Goal: Book appointment/travel/reservation

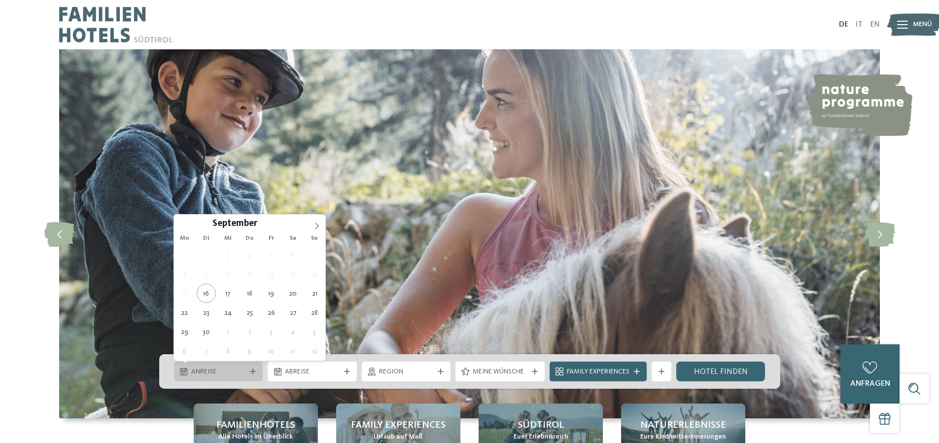
click at [213, 370] on span "Anreise" at bounding box center [218, 372] width 55 height 10
click at [319, 226] on icon at bounding box center [316, 225] width 7 height 7
type div "30.12.2025"
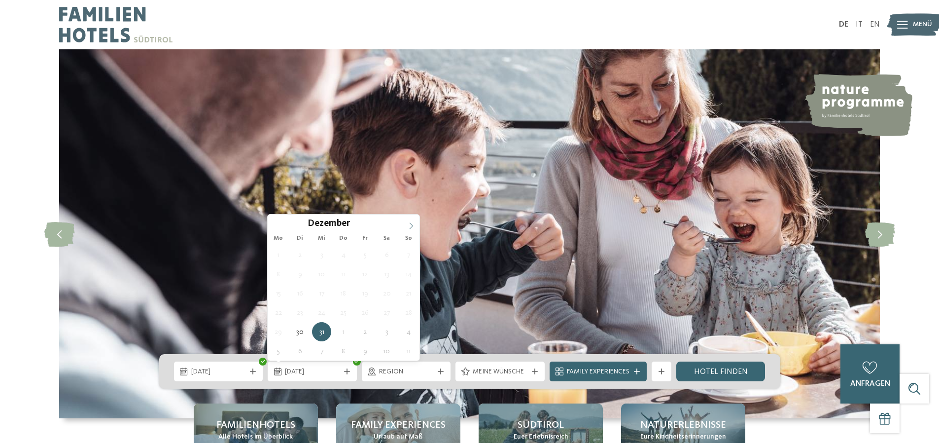
type input "****"
click at [415, 223] on span at bounding box center [411, 222] width 17 height 17
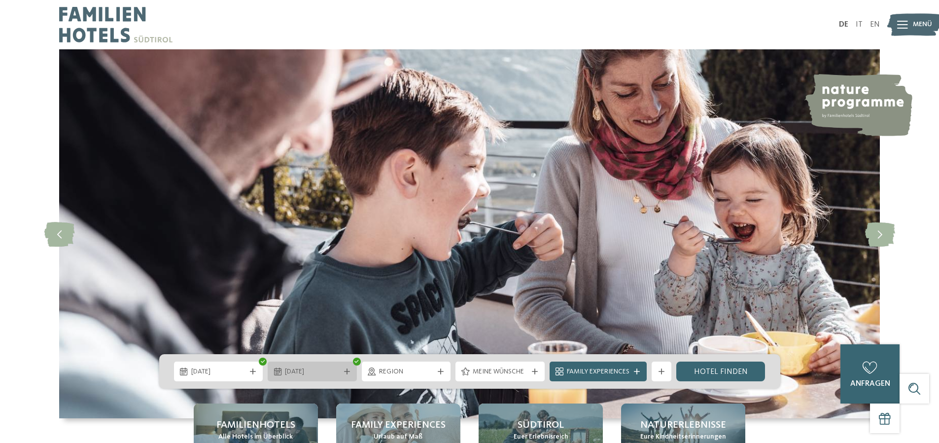
click at [310, 369] on span "04.01.2026" at bounding box center [312, 372] width 55 height 10
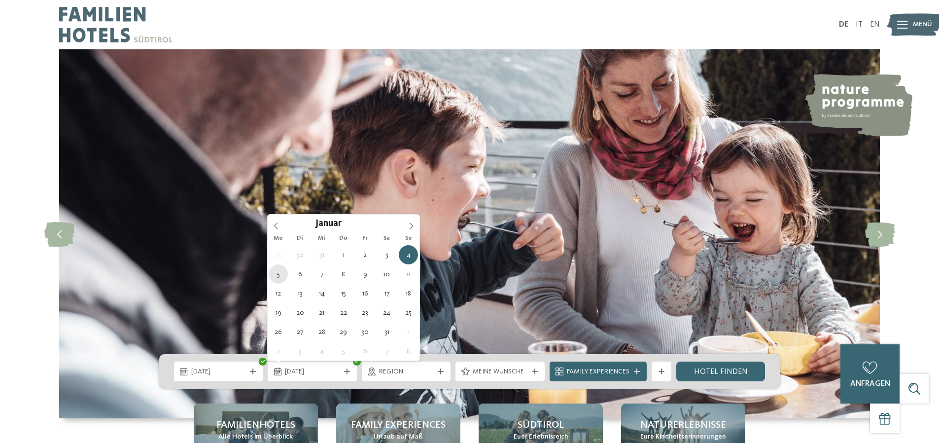
type div "05.01.2026"
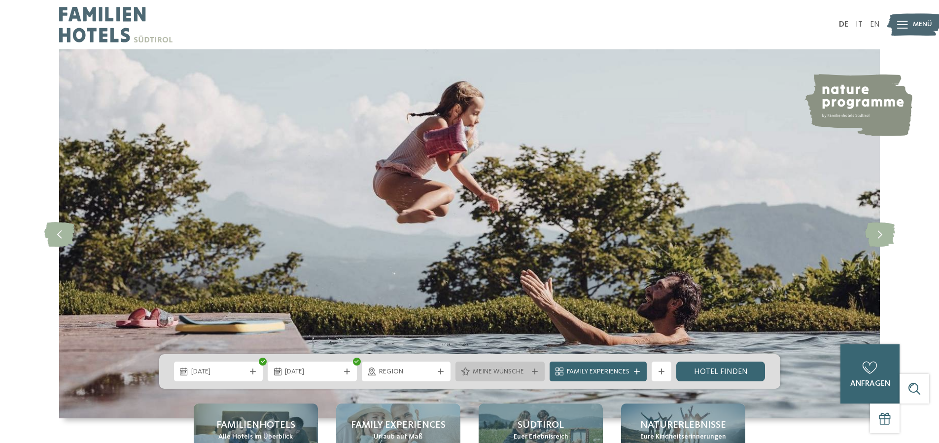
click at [466, 371] on icon at bounding box center [465, 371] width 8 height 8
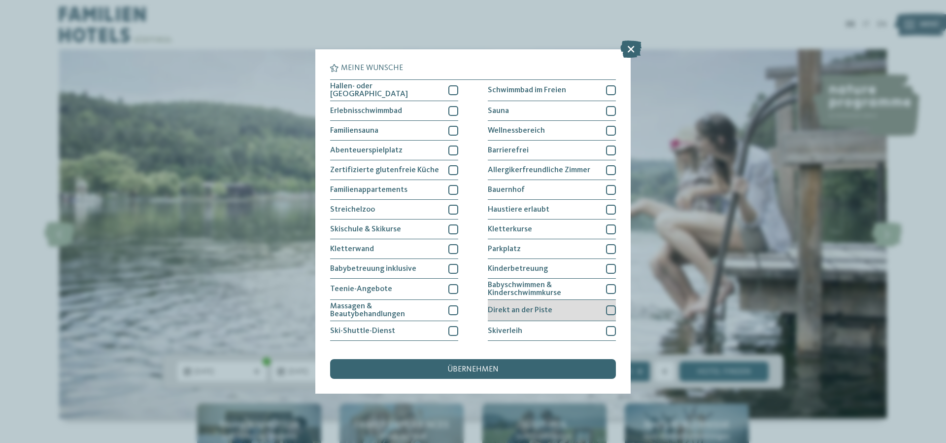
click at [606, 308] on div at bounding box center [611, 310] width 10 height 10
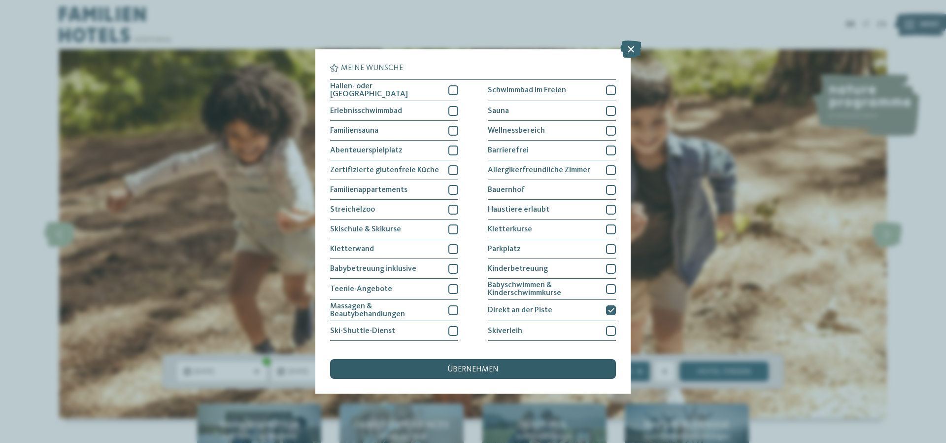
click at [515, 362] on div "übernehmen" at bounding box center [473, 369] width 286 height 20
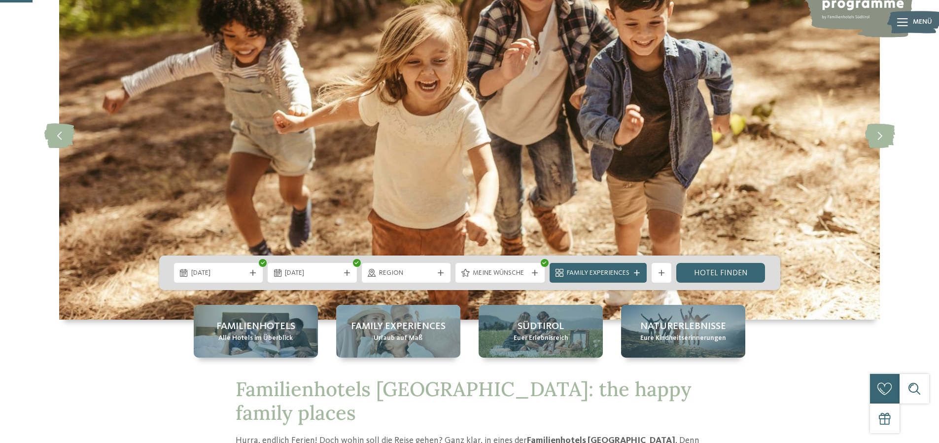
scroll to position [148, 0]
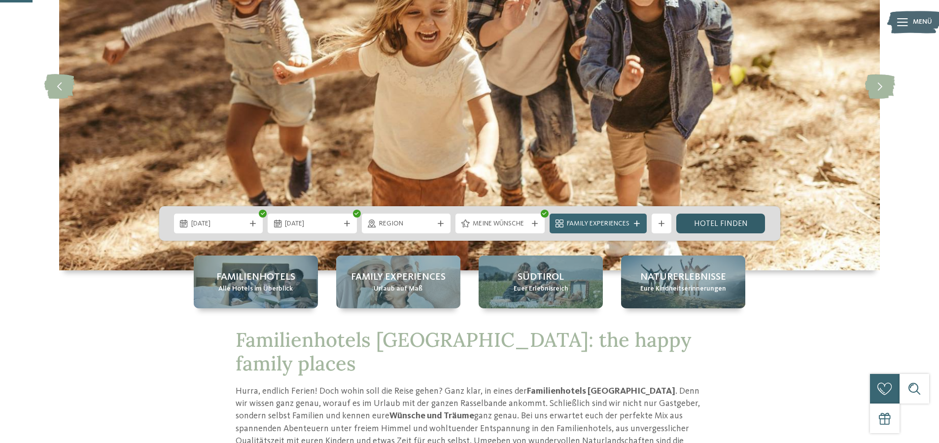
click at [720, 214] on link "Hotel finden" at bounding box center [720, 223] width 89 height 20
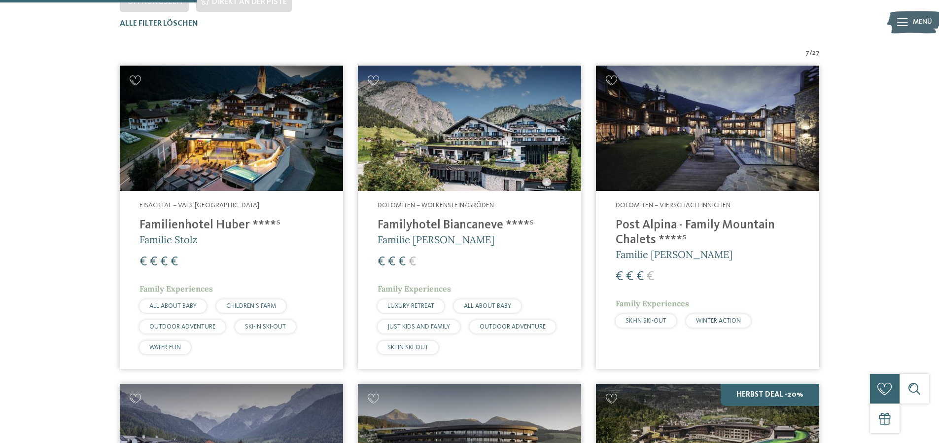
scroll to position [323, 0]
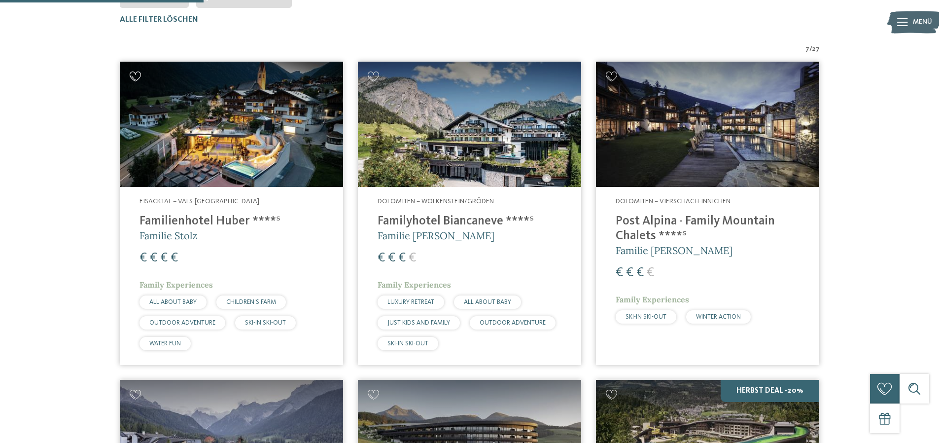
click at [135, 75] on icon at bounding box center [136, 76] width 12 height 10
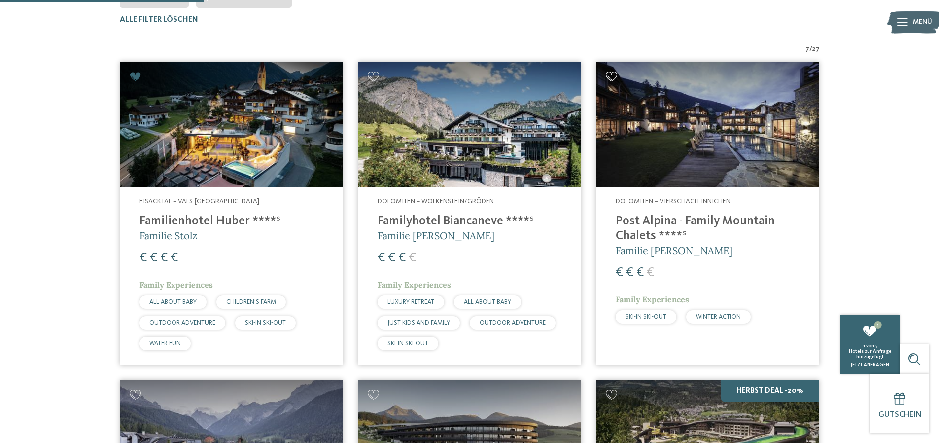
click at [612, 76] on icon at bounding box center [612, 76] width 12 height 10
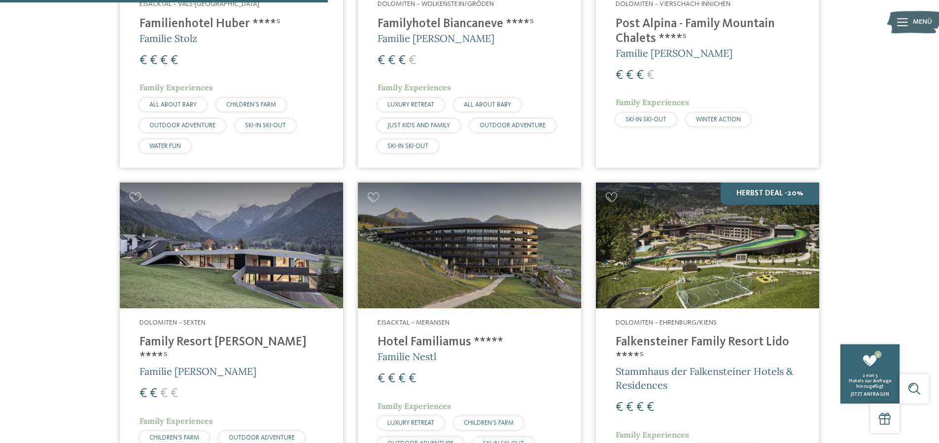
scroll to position [619, 0]
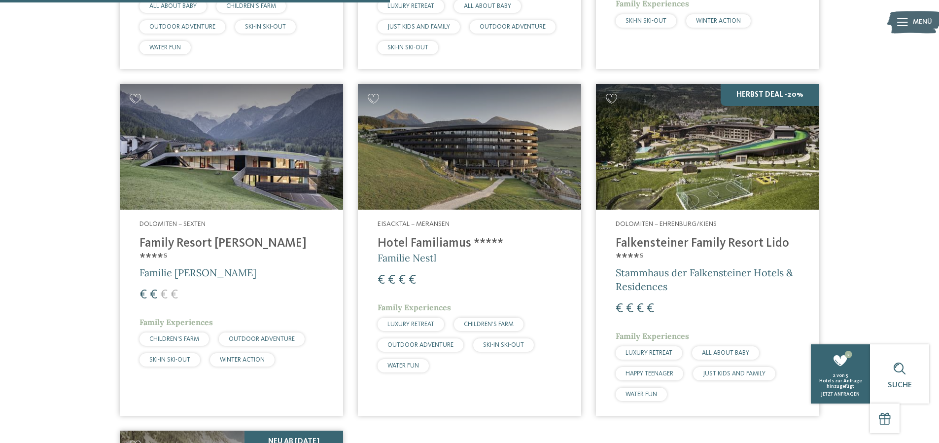
click at [233, 192] on img at bounding box center [231, 147] width 223 height 126
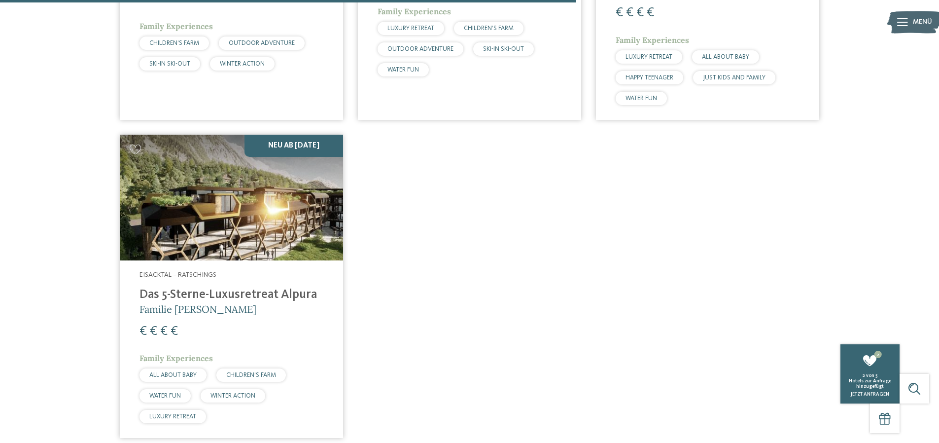
scroll to position [964, 0]
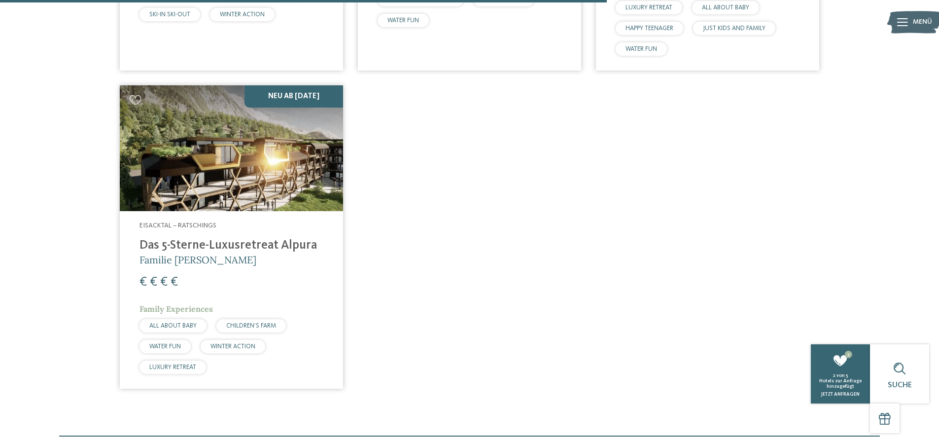
click at [133, 97] on icon at bounding box center [136, 100] width 12 height 10
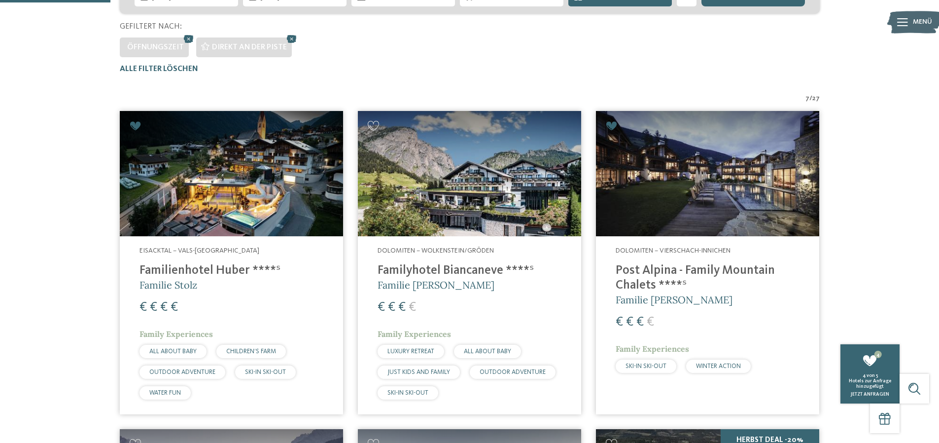
scroll to position [77, 0]
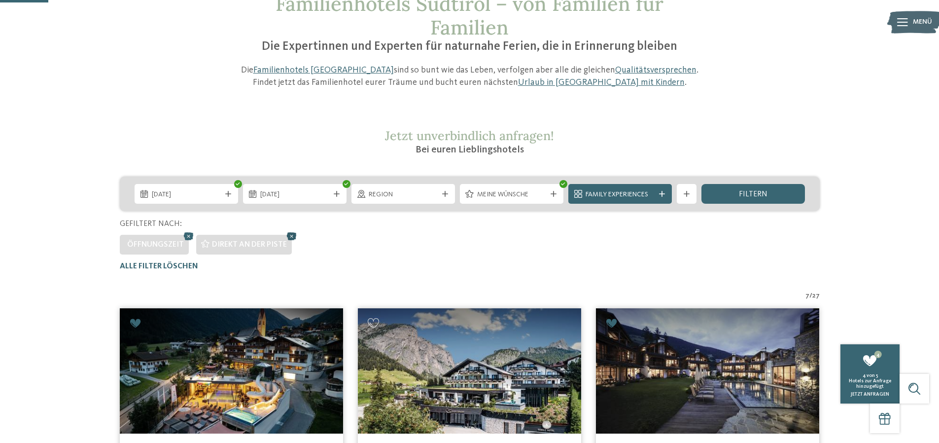
click at [289, 235] on icon at bounding box center [291, 236] width 15 height 13
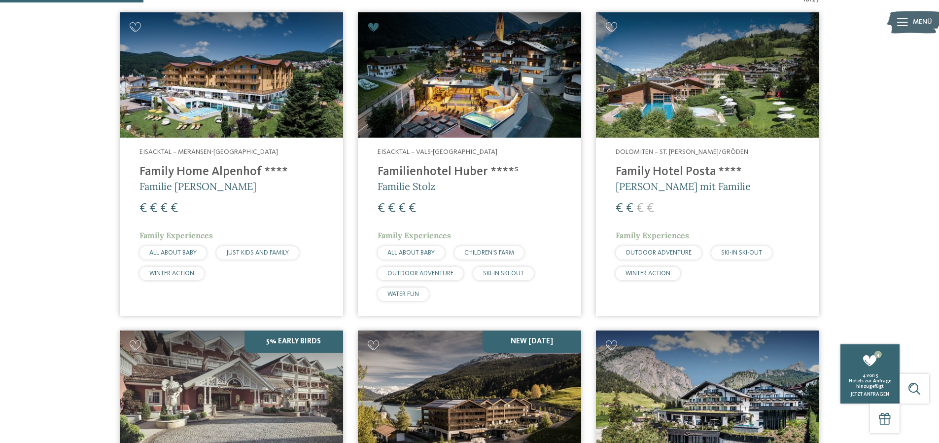
scroll to position [323, 0]
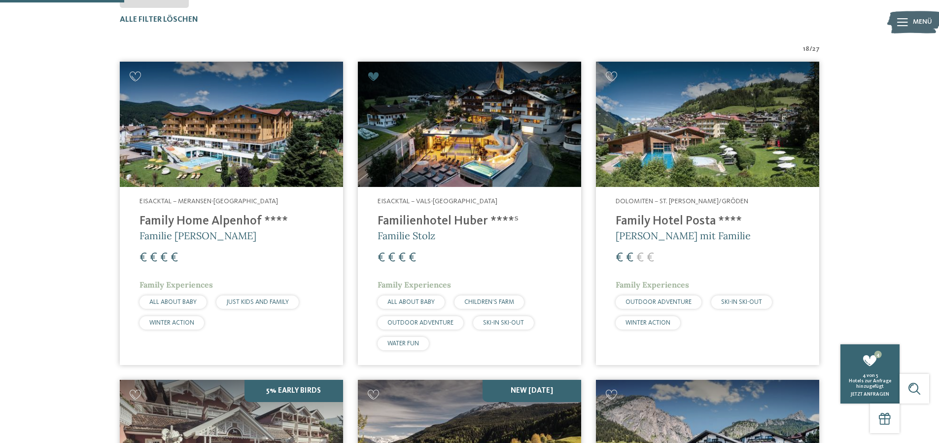
click at [221, 142] on img at bounding box center [231, 125] width 223 height 126
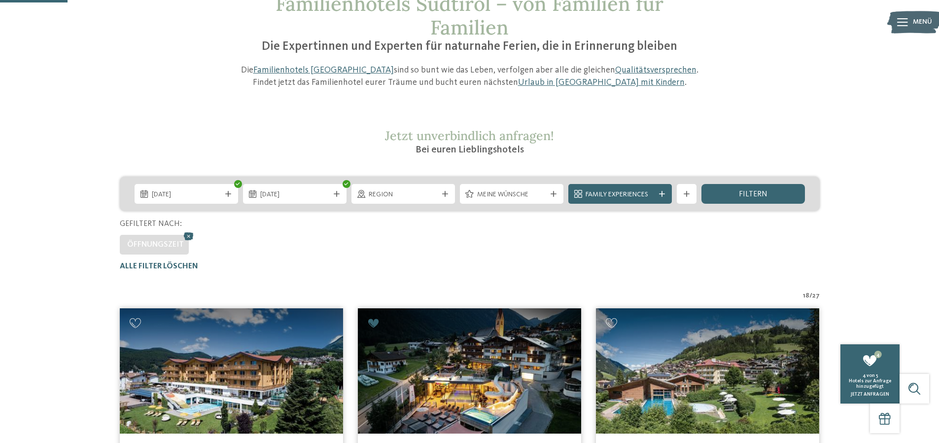
scroll to position [225, 0]
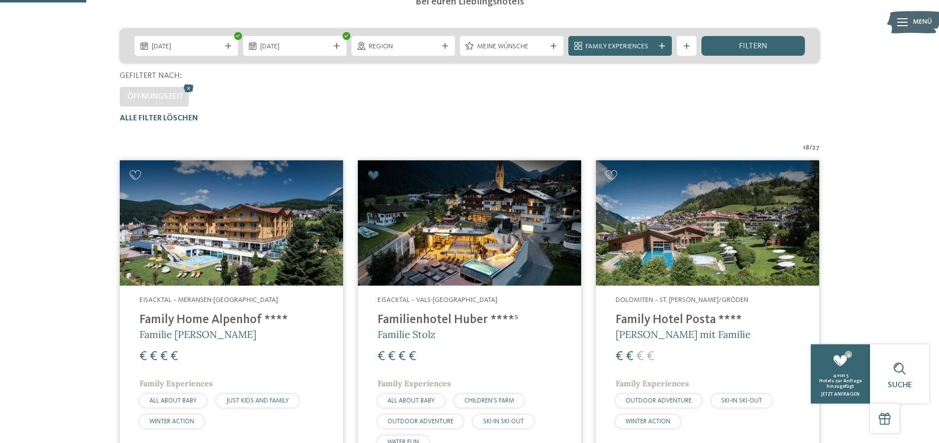
click at [375, 173] on icon at bounding box center [374, 175] width 12 height 10
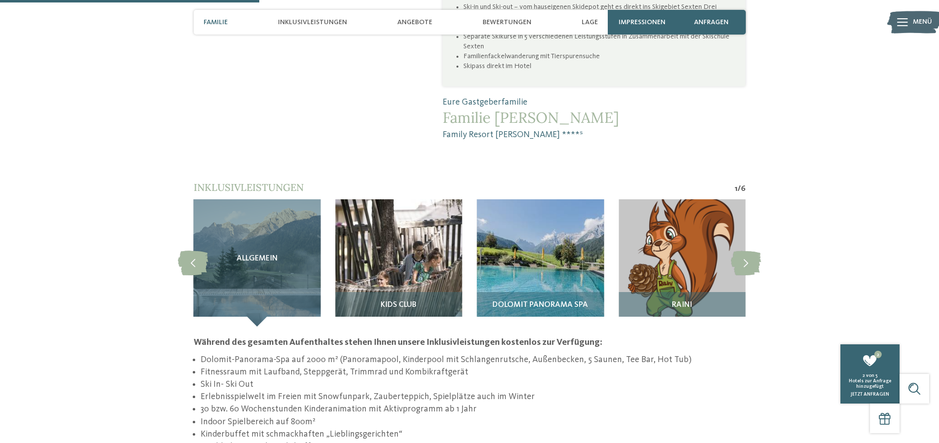
scroll to position [887, 0]
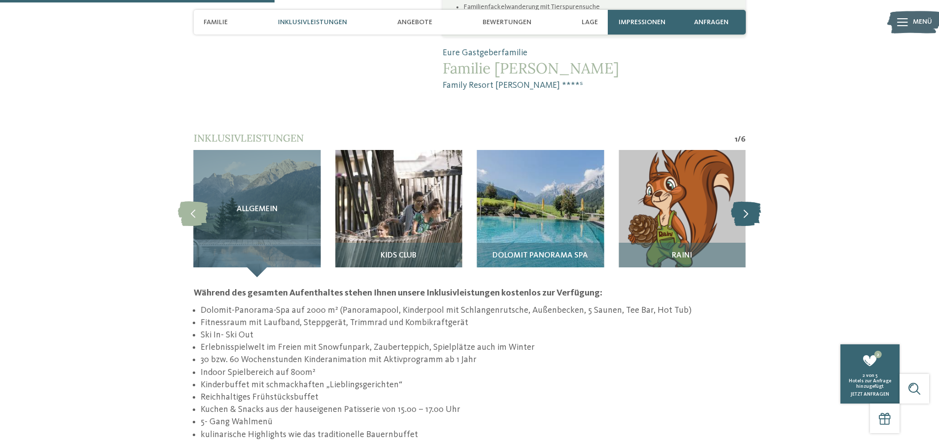
click at [748, 201] on icon at bounding box center [746, 213] width 30 height 25
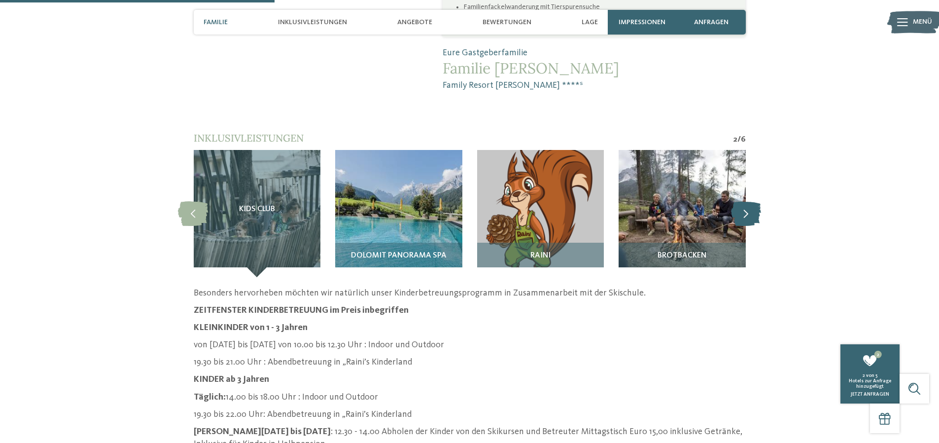
click at [748, 201] on icon at bounding box center [746, 213] width 30 height 25
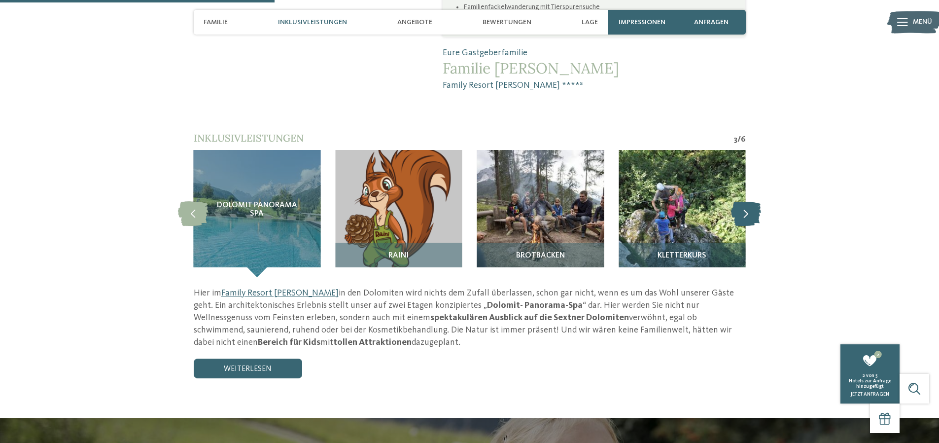
click at [748, 201] on icon at bounding box center [746, 213] width 30 height 25
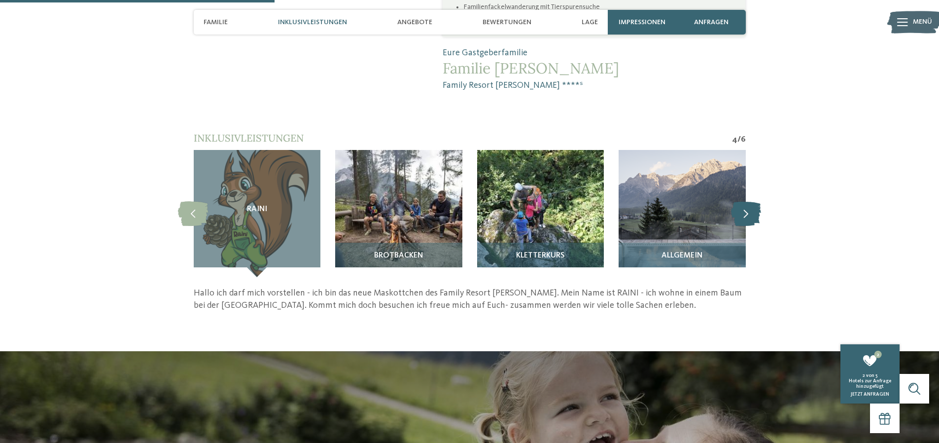
click at [748, 201] on icon at bounding box center [746, 213] width 30 height 25
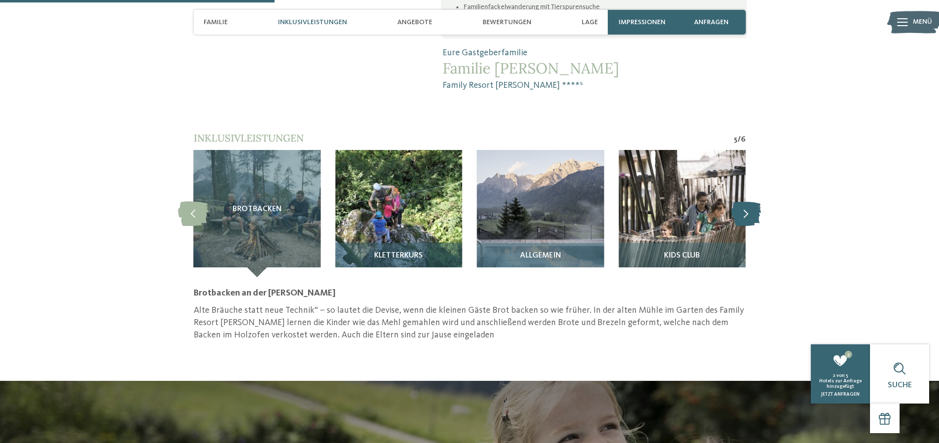
click at [748, 201] on icon at bounding box center [746, 213] width 30 height 25
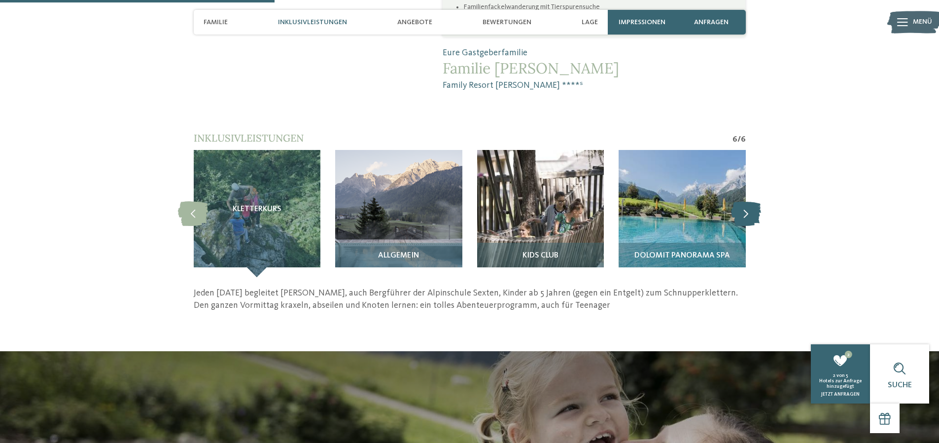
click at [748, 201] on icon at bounding box center [746, 213] width 30 height 25
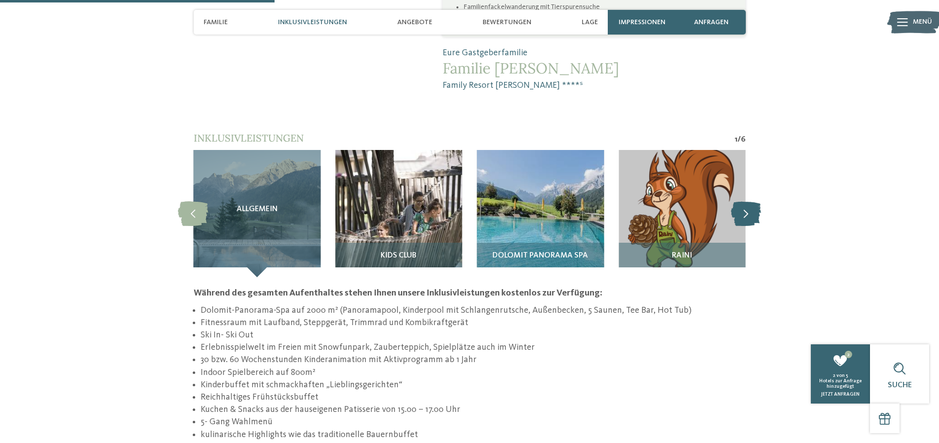
click at [748, 201] on icon at bounding box center [746, 213] width 30 height 25
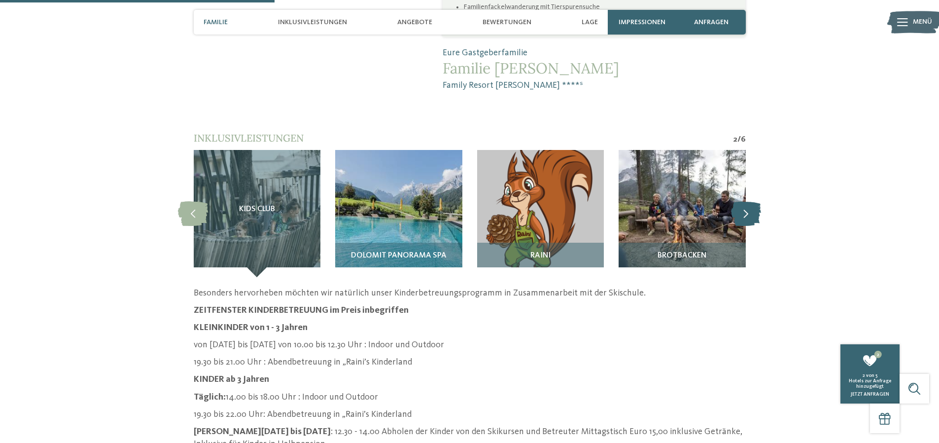
click at [748, 201] on icon at bounding box center [746, 213] width 30 height 25
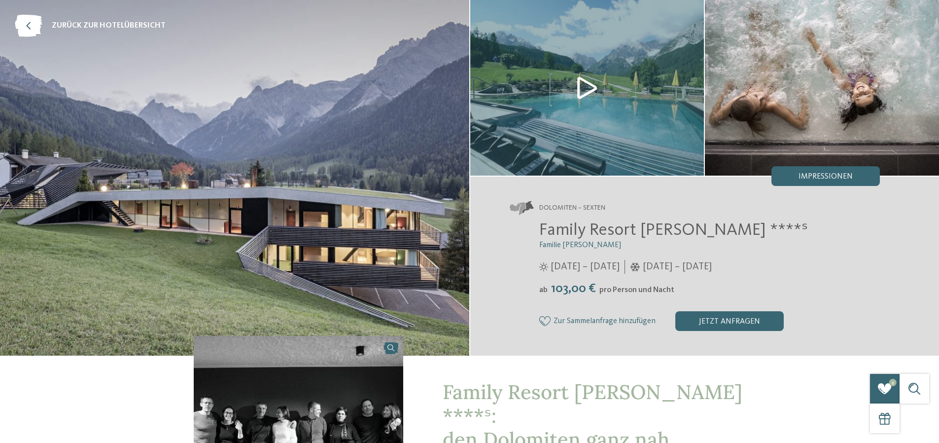
scroll to position [0, 0]
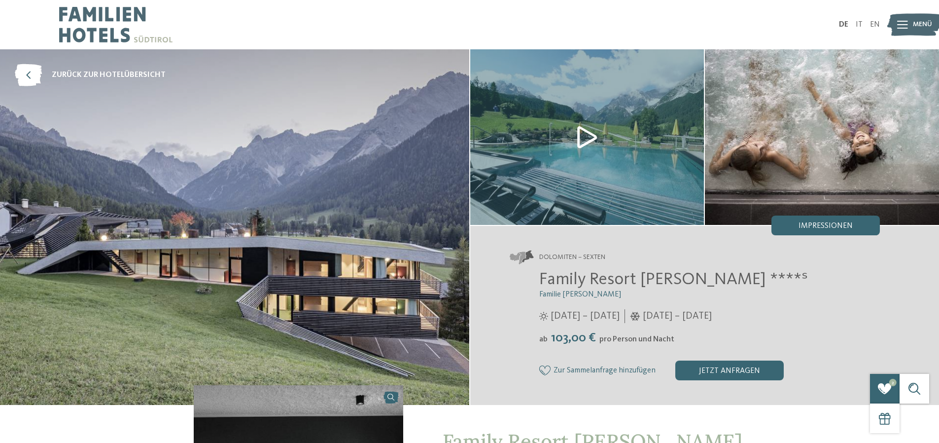
click at [601, 369] on span "Zur Sammelanfrage hinzufügen" at bounding box center [605, 370] width 102 height 9
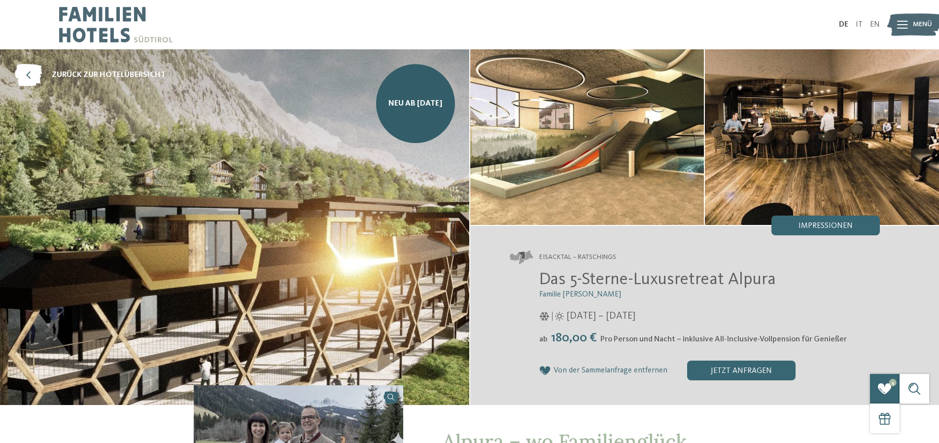
scroll to position [49, 0]
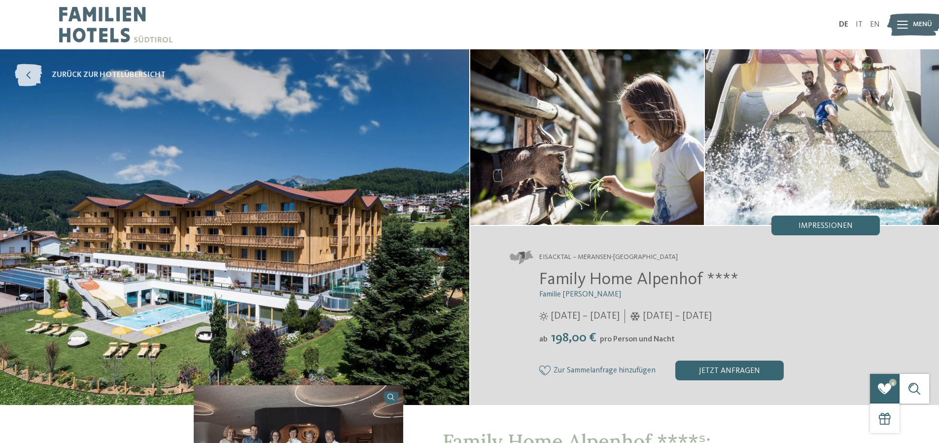
click at [33, 77] on icon at bounding box center [28, 75] width 27 height 22
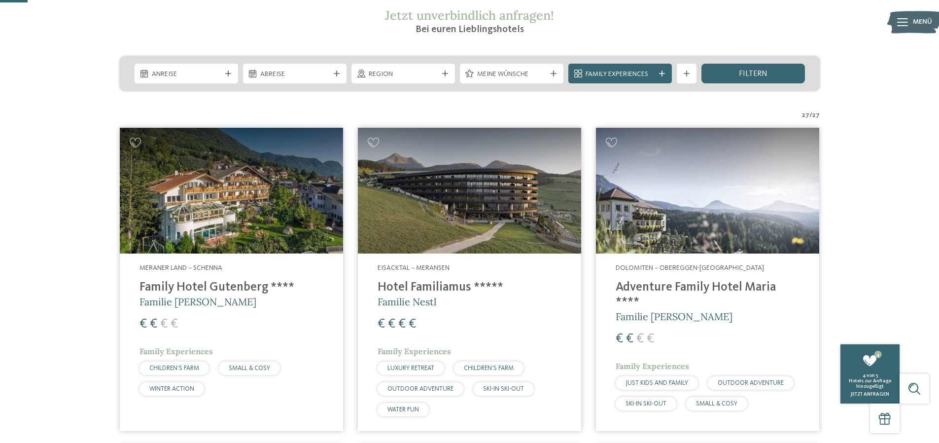
scroll to position [99, 0]
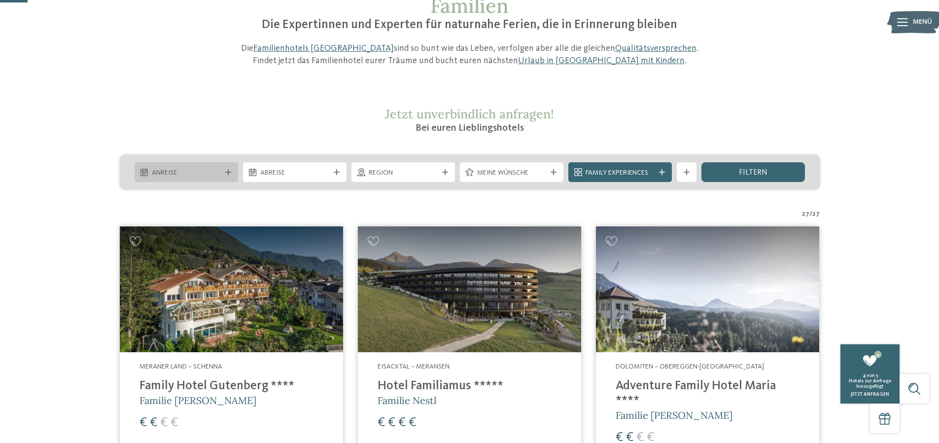
click at [194, 170] on span "Anreise" at bounding box center [186, 173] width 69 height 10
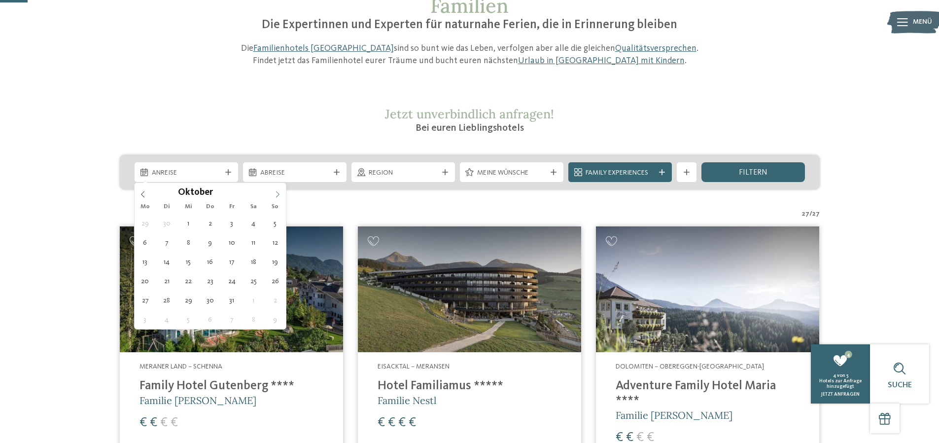
click at [275, 195] on icon at bounding box center [277, 194] width 7 height 7
type div "30.12.2025"
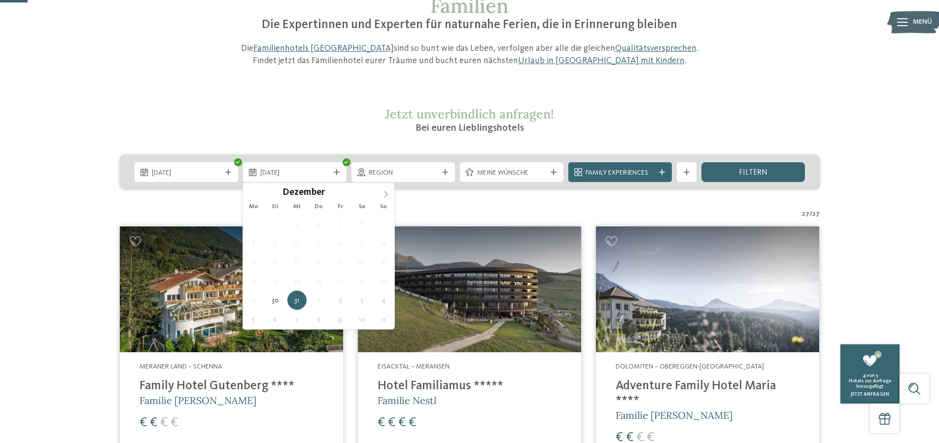
type input "****"
click at [383, 195] on icon at bounding box center [385, 194] width 7 height 7
type div "05.01.2026"
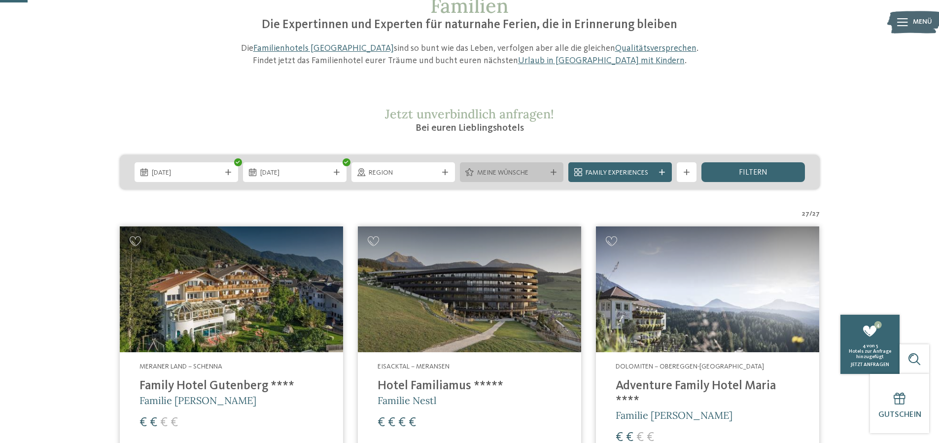
click at [504, 173] on span "Meine Wünsche" at bounding box center [511, 173] width 69 height 10
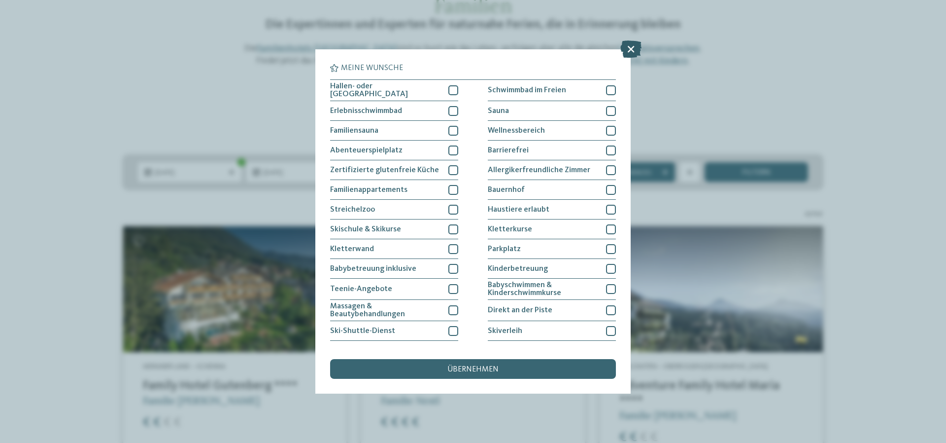
click at [633, 51] on icon at bounding box center [631, 48] width 21 height 17
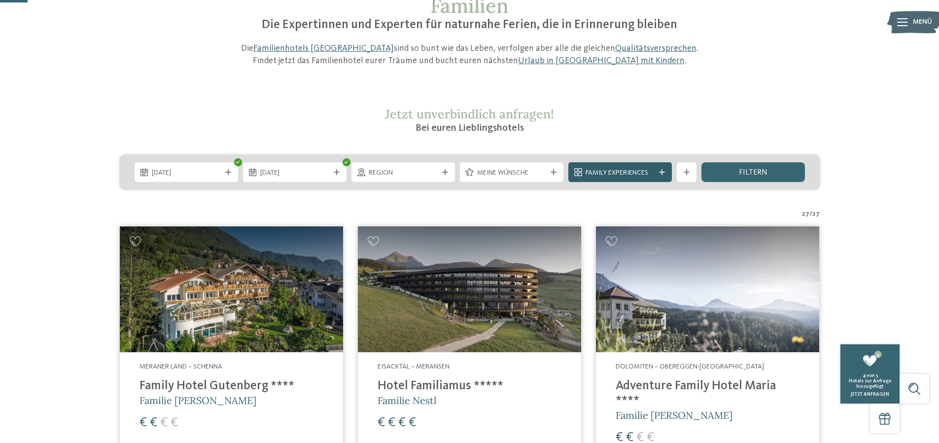
click at [636, 171] on span "Family Experiences" at bounding box center [620, 173] width 69 height 10
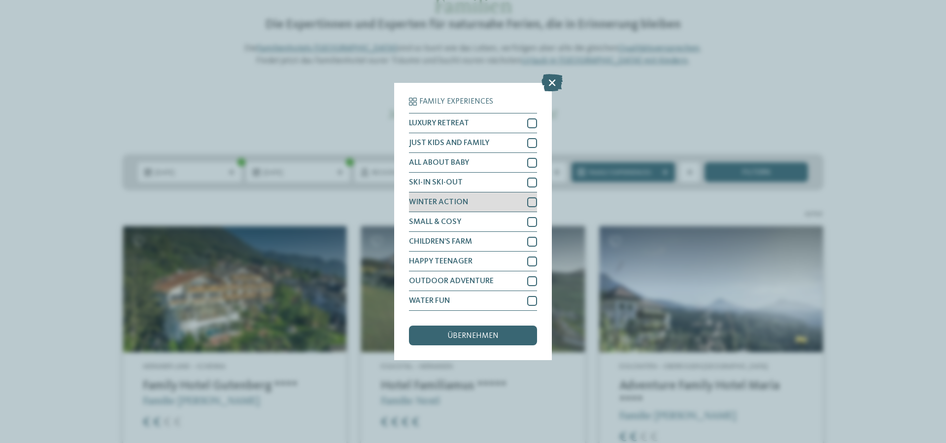
click at [527, 202] on div at bounding box center [532, 202] width 10 height 10
click at [448, 337] on span "übernehmen" at bounding box center [473, 336] width 51 height 8
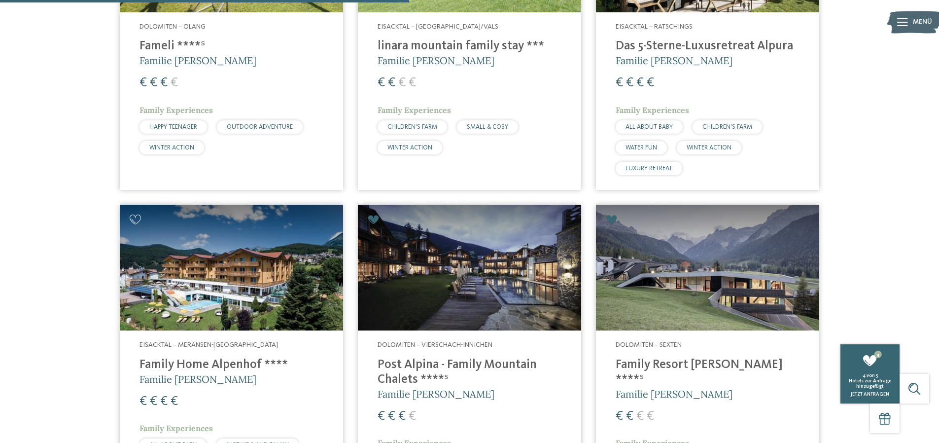
scroll to position [866, 0]
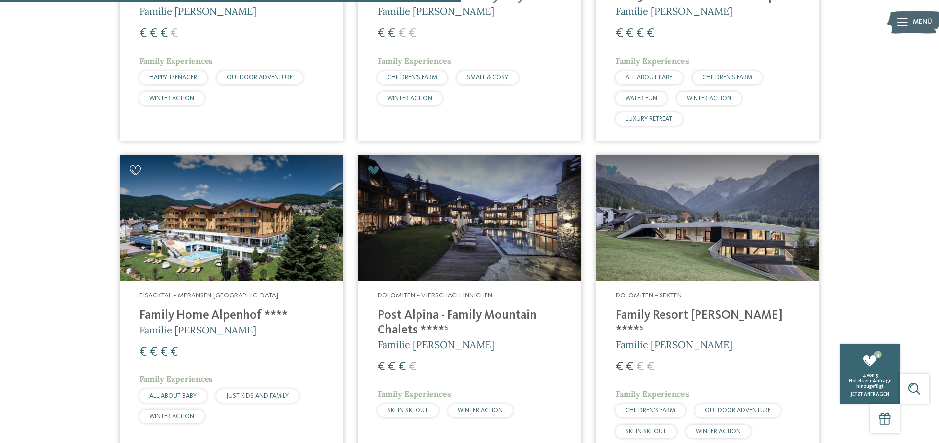
click at [138, 169] on icon at bounding box center [136, 170] width 12 height 10
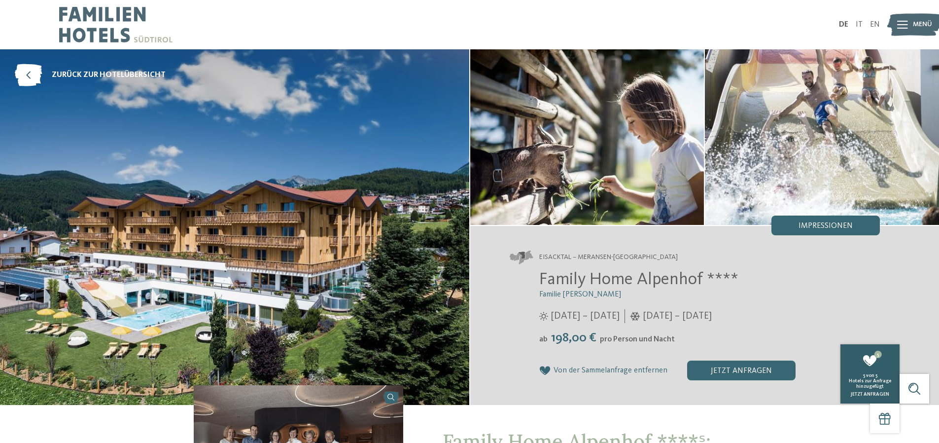
click at [873, 382] on span "Hotels zur Anfrage hinzugefügt" at bounding box center [870, 383] width 42 height 10
click at [867, 390] on div "5 von 5 Hotels zur Anfrage hinzugefügt jetzt anfragen" at bounding box center [869, 385] width 59 height 24
click at [869, 393] on span "jetzt anfragen" at bounding box center [870, 393] width 38 height 5
click at [726, 369] on div "jetzt anfragen" at bounding box center [741, 370] width 108 height 20
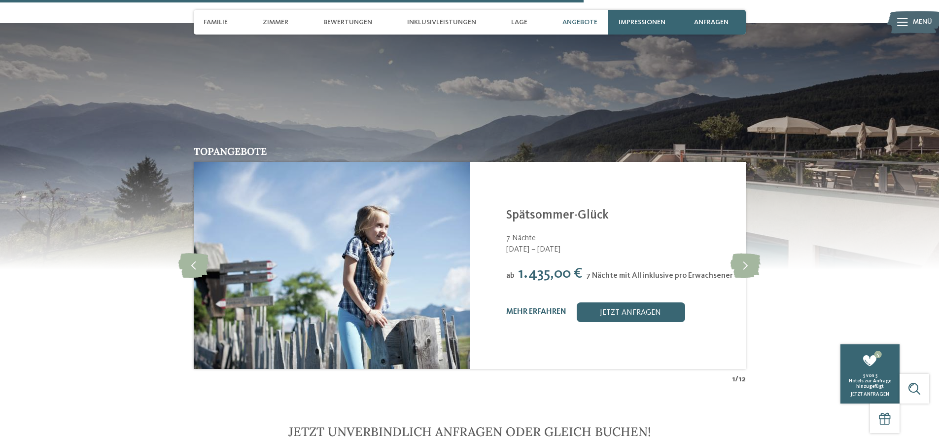
scroll to position [1995, 0]
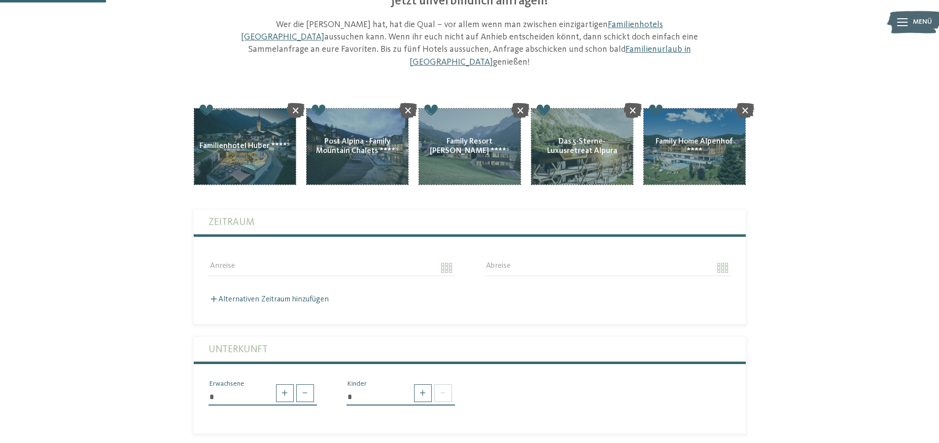
scroll to position [148, 0]
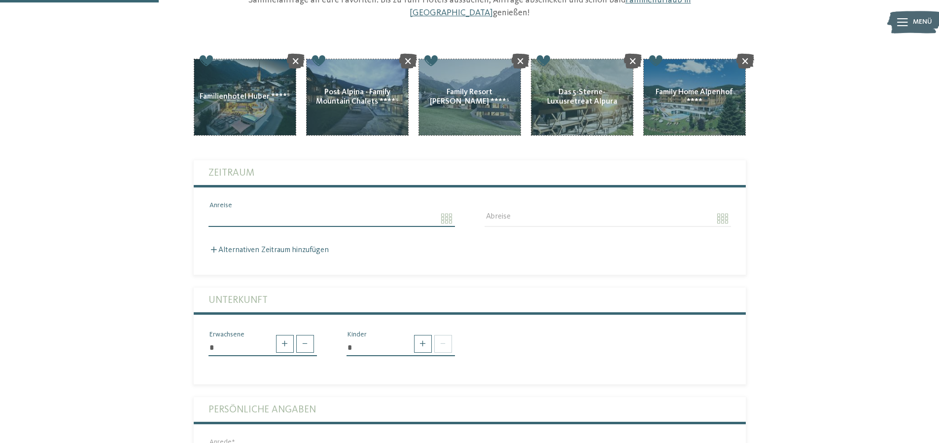
click at [437, 210] on input "Anreise" at bounding box center [331, 218] width 246 height 17
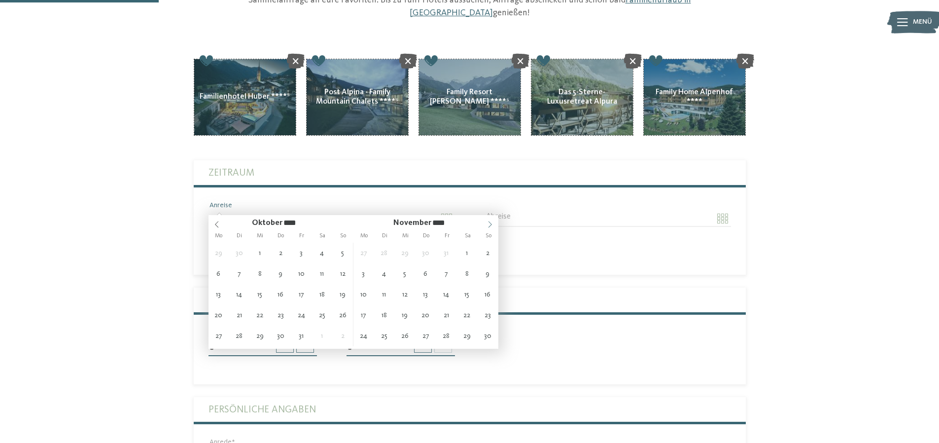
click at [490, 221] on icon at bounding box center [489, 224] width 7 height 7
type input "****"
click at [490, 221] on icon at bounding box center [489, 224] width 7 height 7
type input "**********"
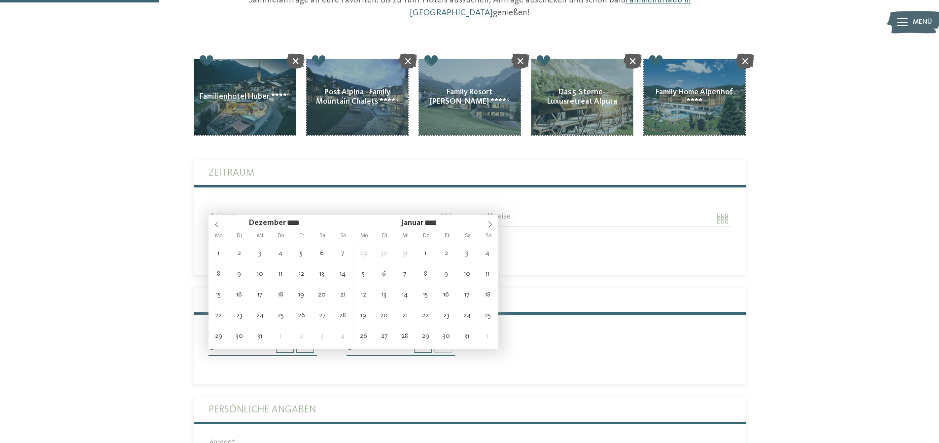
type input "****"
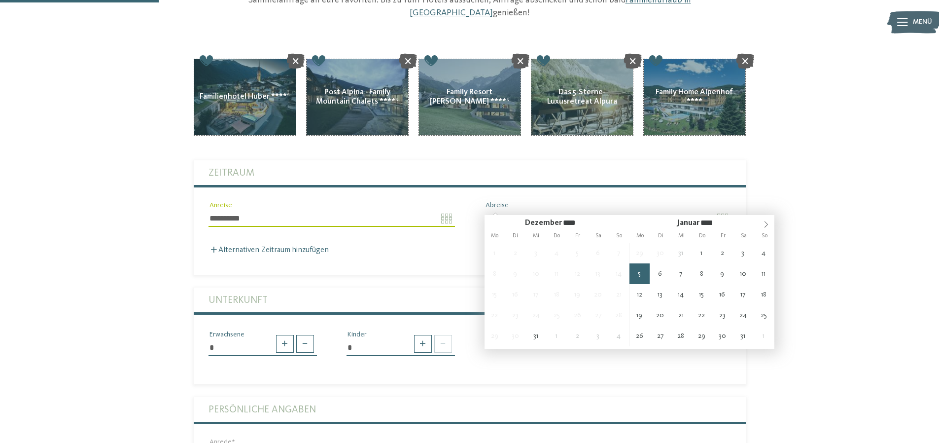
type input "**********"
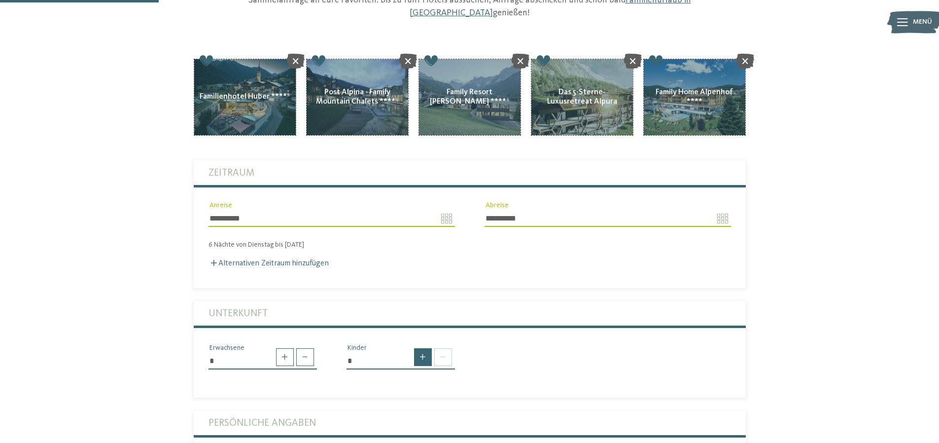
click at [423, 348] on span at bounding box center [423, 357] width 18 height 18
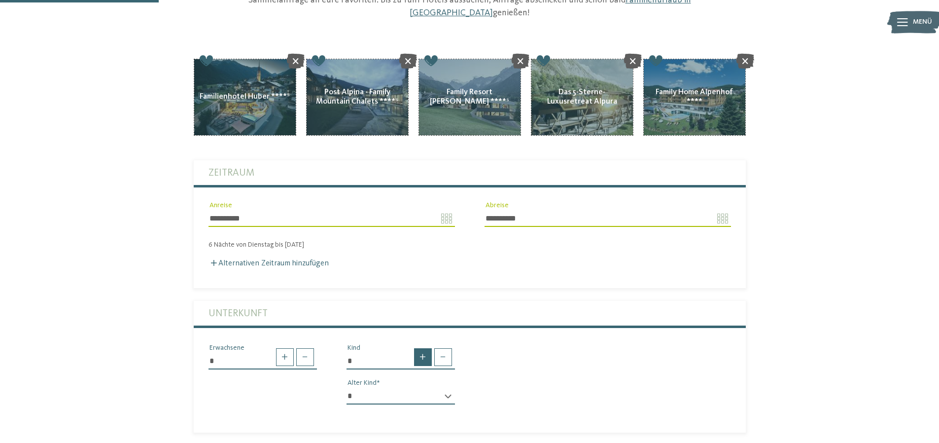
click at [423, 348] on span at bounding box center [423, 357] width 18 height 18
type input "*"
click at [449, 387] on select "* * * * * * * * * * * ** ** ** ** ** ** ** **" at bounding box center [401, 395] width 108 height 17
select select "*"
click at [347, 387] on select "* * * * * * * * * * * ** ** ** ** ** ** ** **" at bounding box center [401, 395] width 108 height 17
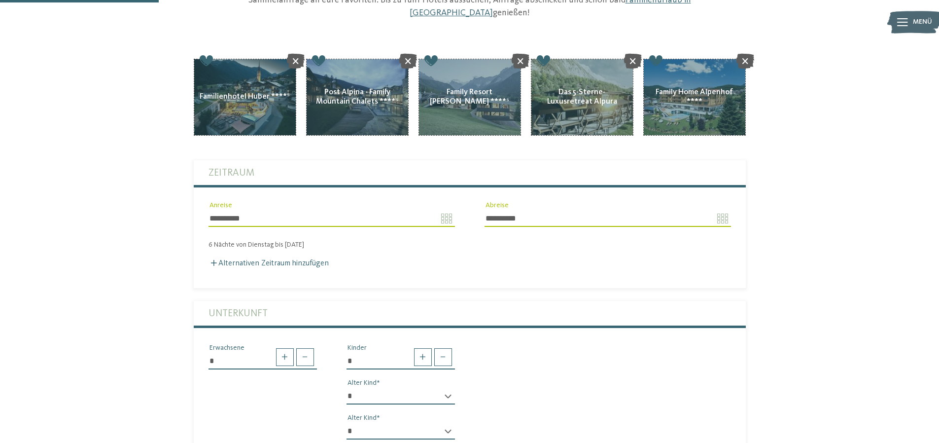
click at [448, 422] on div "* * * * * * * * * * * ** ** ** ** ** ** ** ** Alter Kind" at bounding box center [401, 434] width 108 height 25
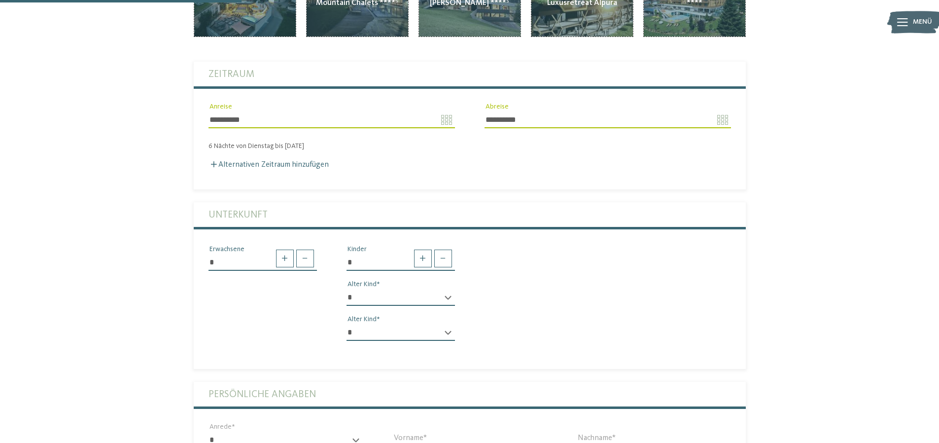
scroll to position [296, 0]
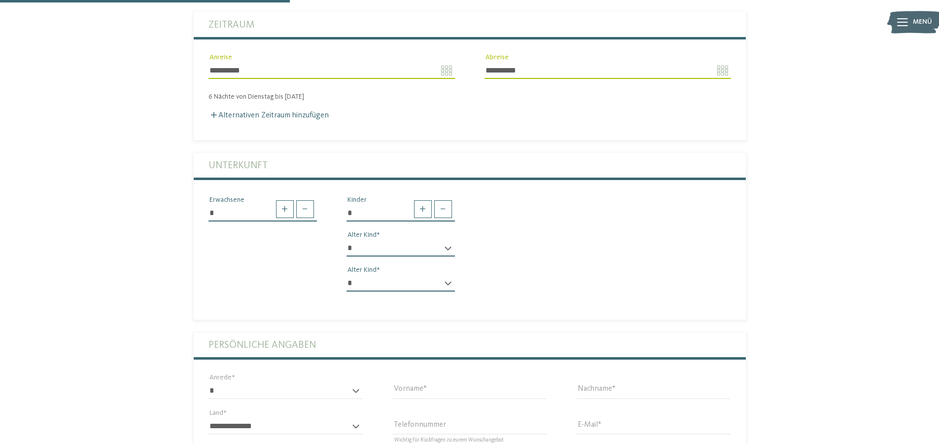
click at [353, 275] on select "* * * * * * * * * * * ** ** ** ** ** ** ** **" at bounding box center [401, 283] width 108 height 17
select select "*"
click at [347, 275] on select "* * * * * * * * * * * ** ** ** ** ** ** ** **" at bounding box center [401, 283] width 108 height 17
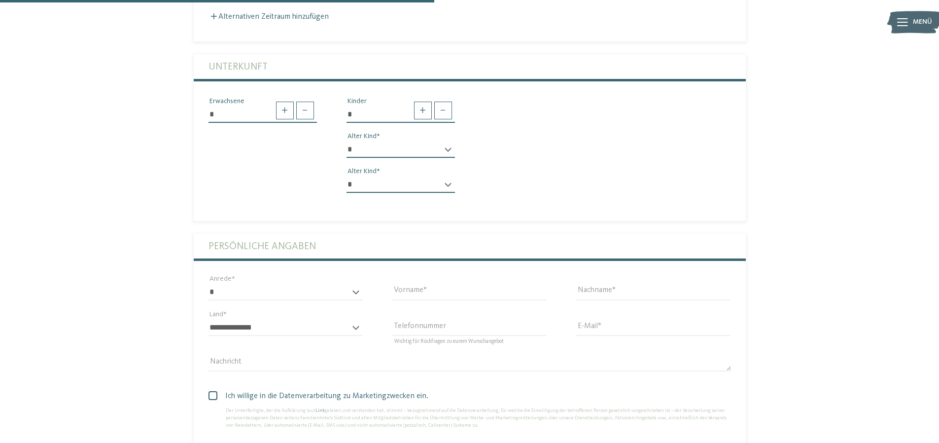
scroll to position [493, 0]
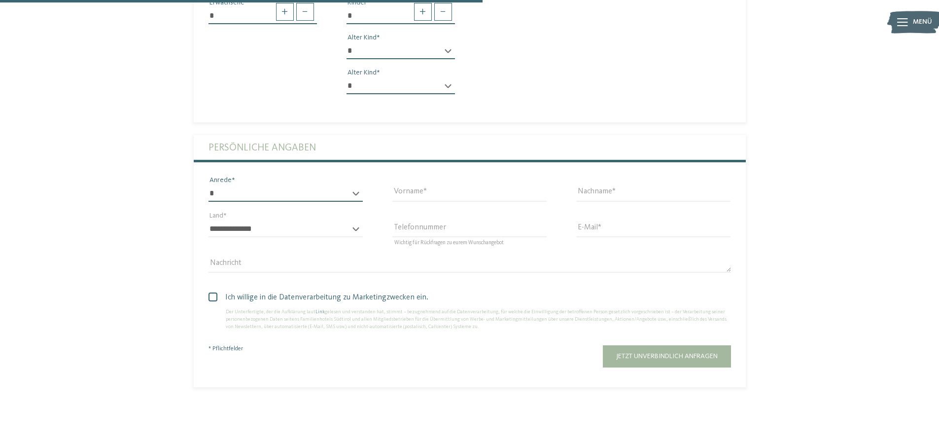
click at [361, 185] on select "* **** **** ******* ******" at bounding box center [285, 193] width 154 height 17
select select "*"
click at [208, 185] on select "* **** **** ******* ******" at bounding box center [285, 193] width 154 height 17
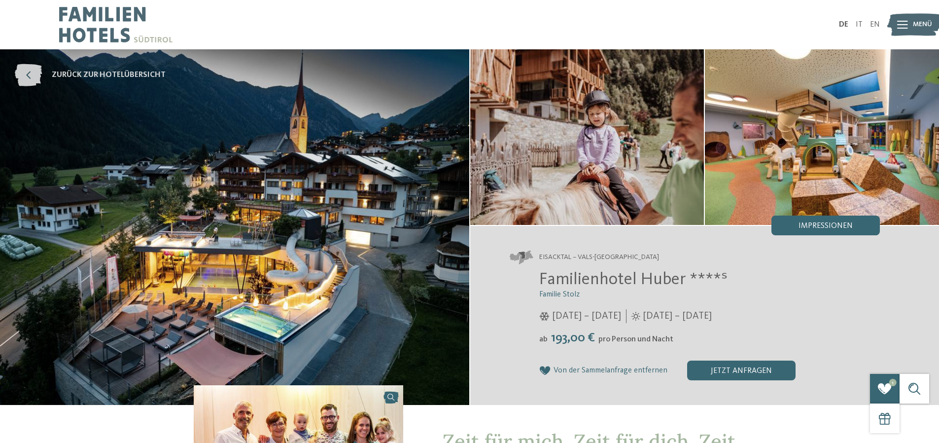
click at [31, 76] on icon at bounding box center [28, 75] width 27 height 22
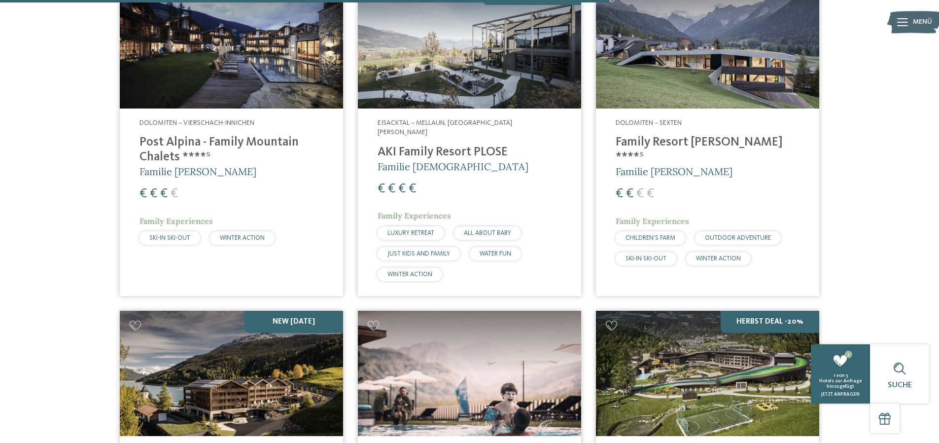
scroll to position [2464, 0]
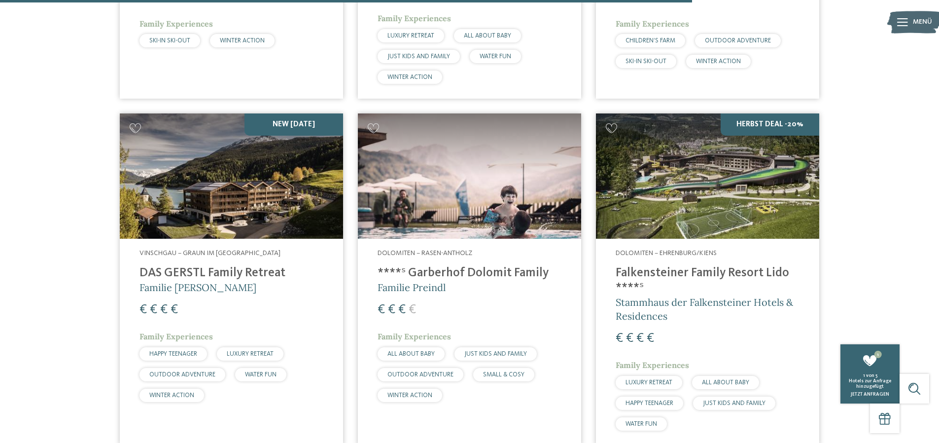
click at [232, 266] on h4 "DAS GERSTL Family Retreat" at bounding box center [231, 273] width 184 height 15
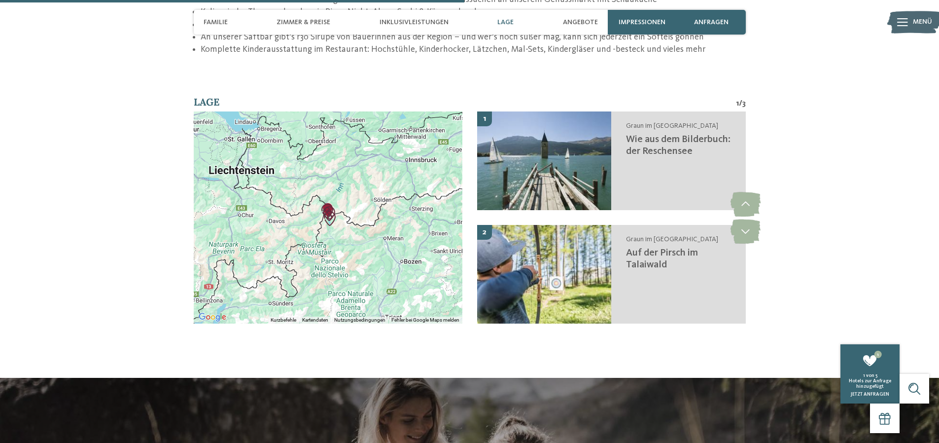
scroll to position [1627, 0]
